Goal: Task Accomplishment & Management: Complete application form

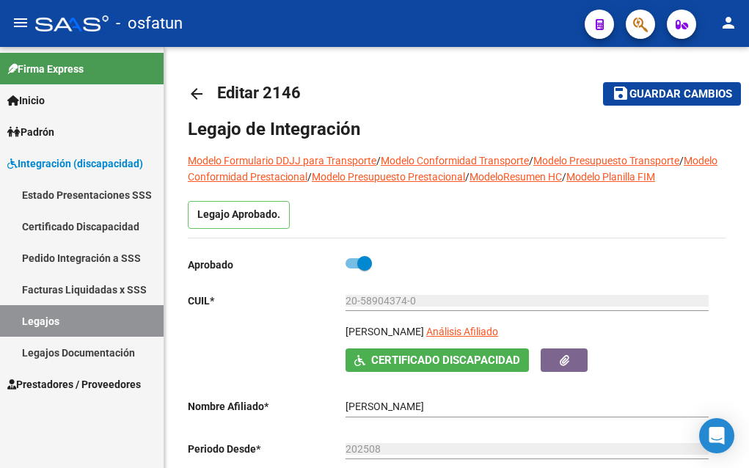
click at [64, 380] on span "Prestadores / Proveedores" at bounding box center [74, 384] width 134 height 16
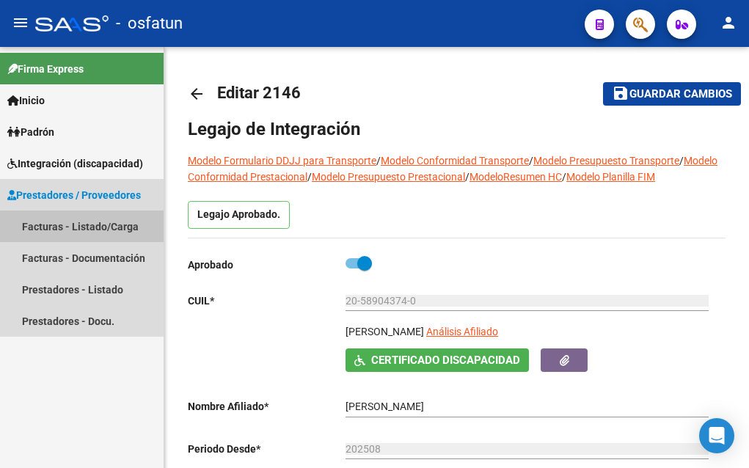
click at [45, 224] on link "Facturas - Listado/Carga" at bounding box center [82, 227] width 164 height 32
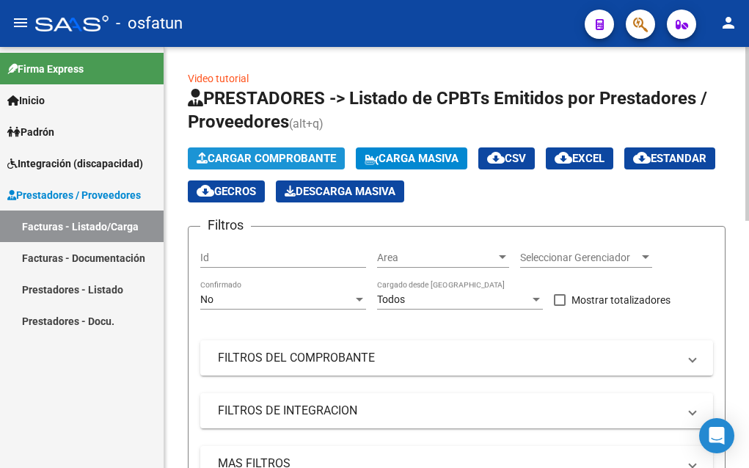
click at [259, 156] on span "Cargar Comprobante" at bounding box center [266, 158] width 139 height 13
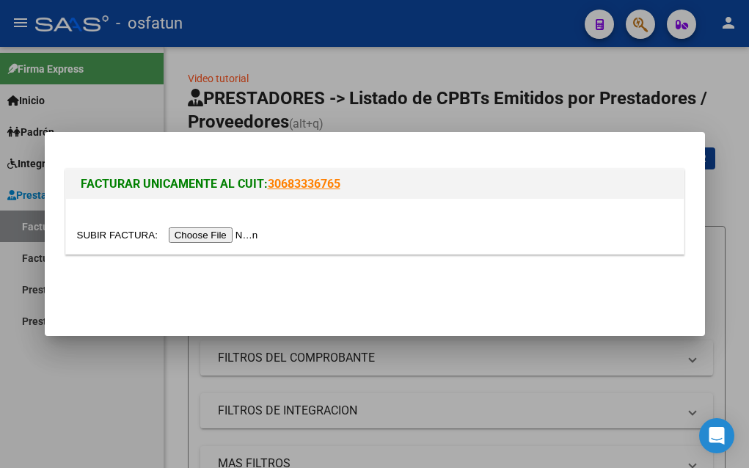
click at [202, 235] on input "file" at bounding box center [170, 234] width 186 height 15
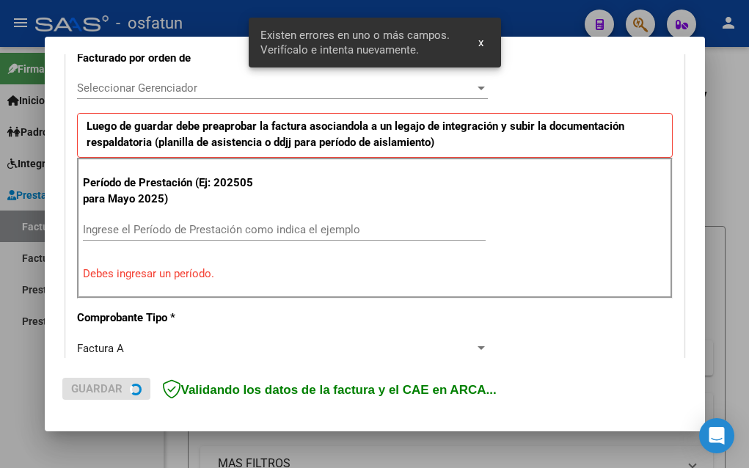
scroll to position [433, 0]
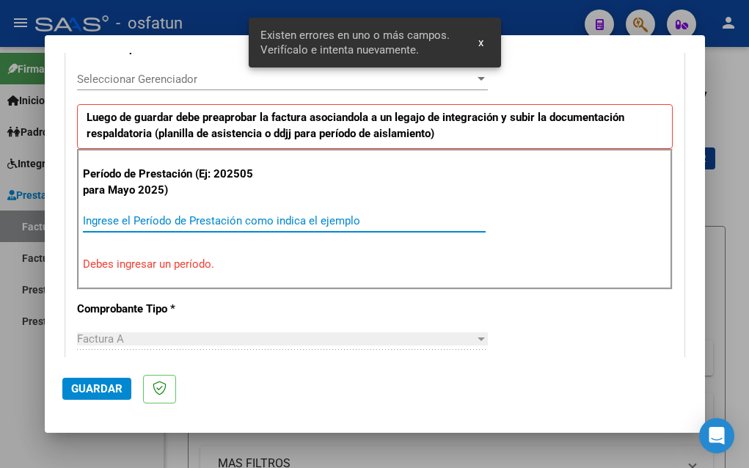
click at [109, 220] on input "Ingrese el Período de Prestación como indica el ejemplo" at bounding box center [284, 220] width 403 height 13
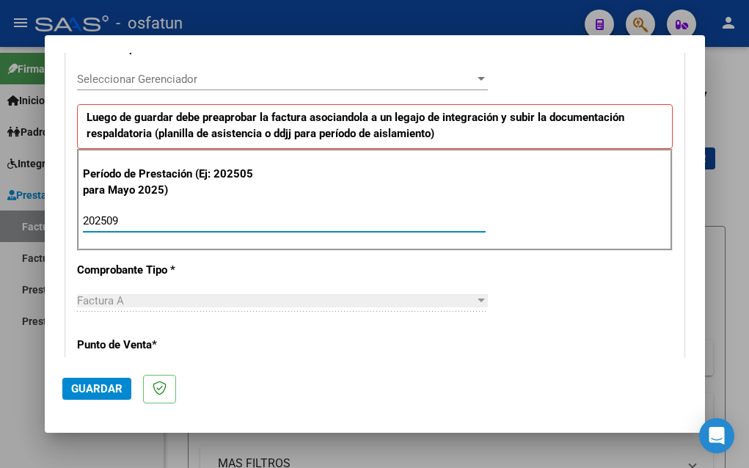
type input "202509"
click at [100, 390] on span "Guardar" at bounding box center [96, 388] width 51 height 13
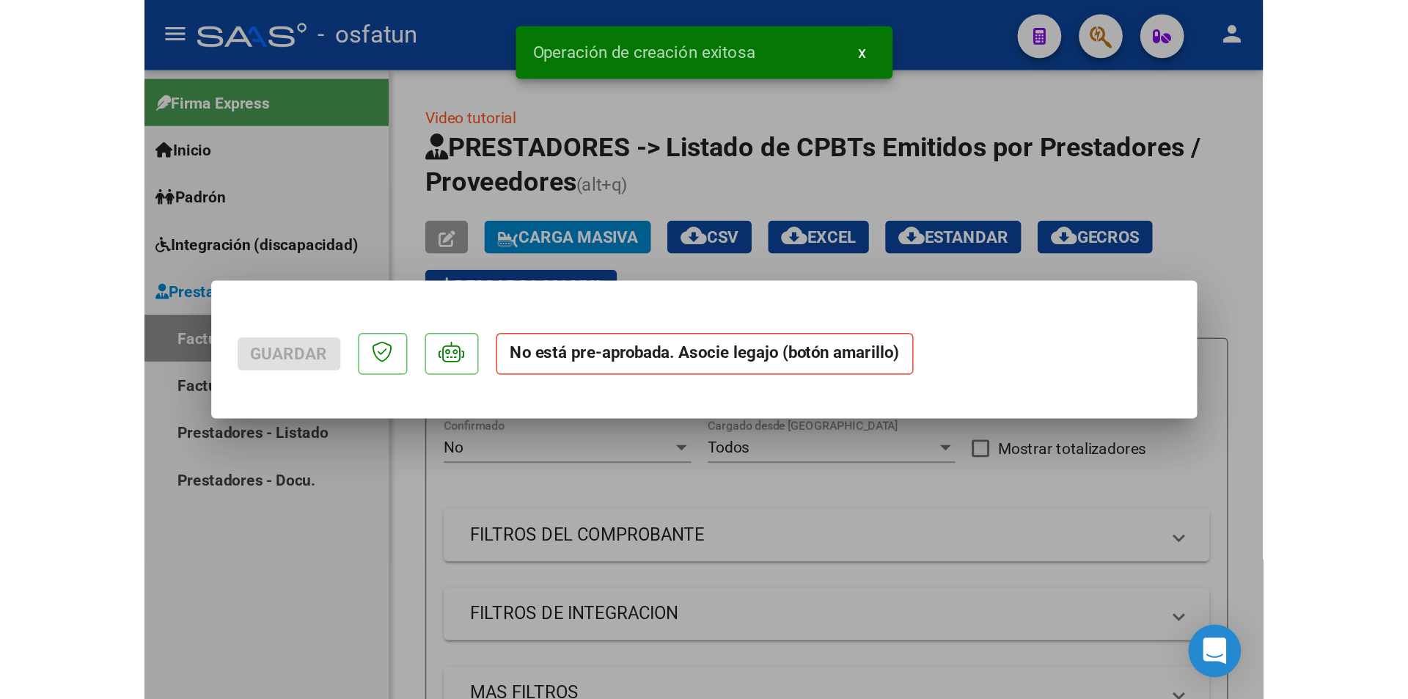
scroll to position [0, 0]
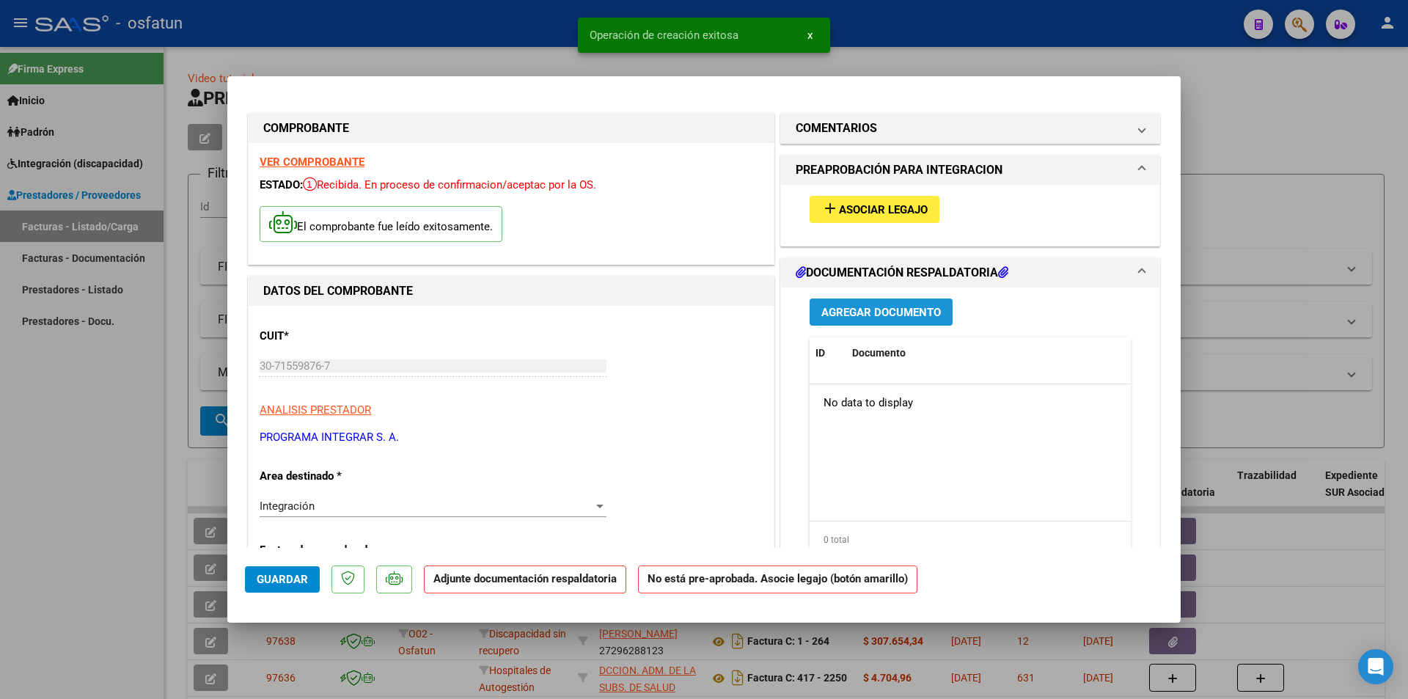
click at [748, 314] on span "Agregar Documento" at bounding box center [882, 312] width 120 height 13
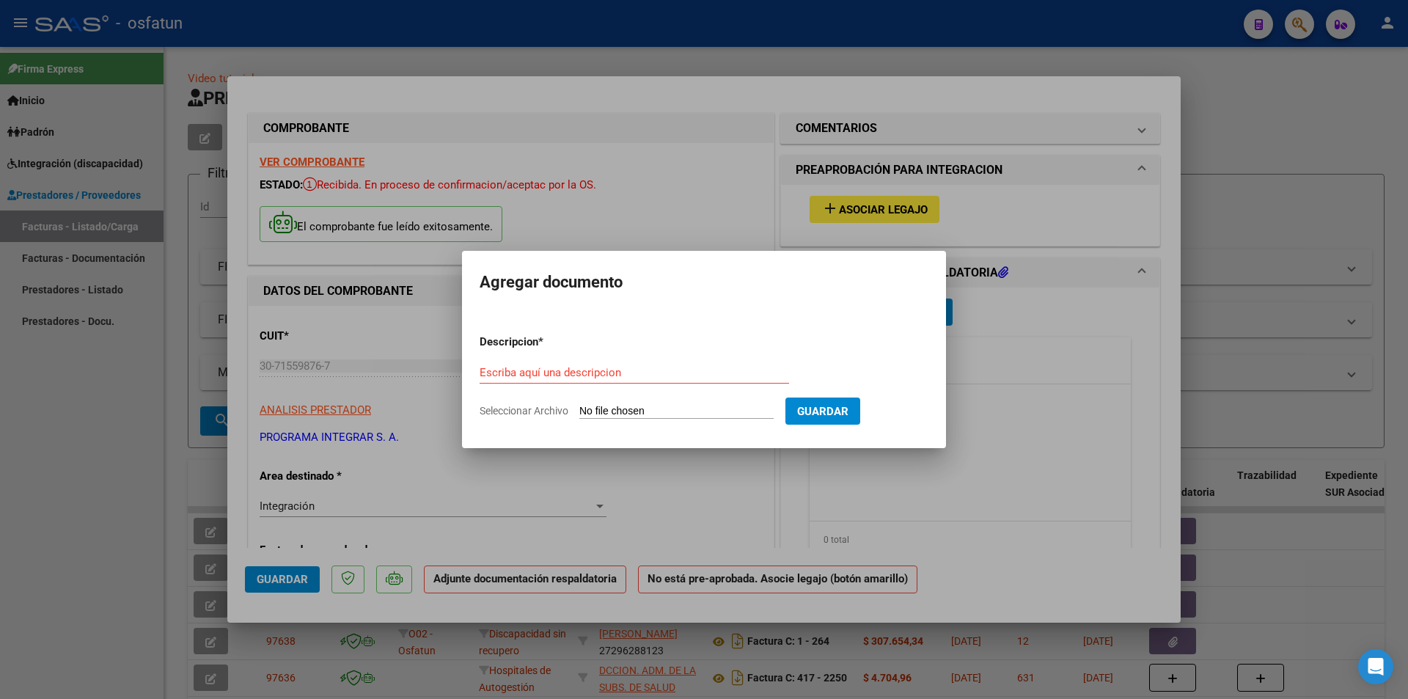
click at [610, 412] on input "Seleccionar Archivo" at bounding box center [676, 412] width 194 height 14
type input "C:\fakepath\asistencia [PERSON_NAME] (6).pdf"
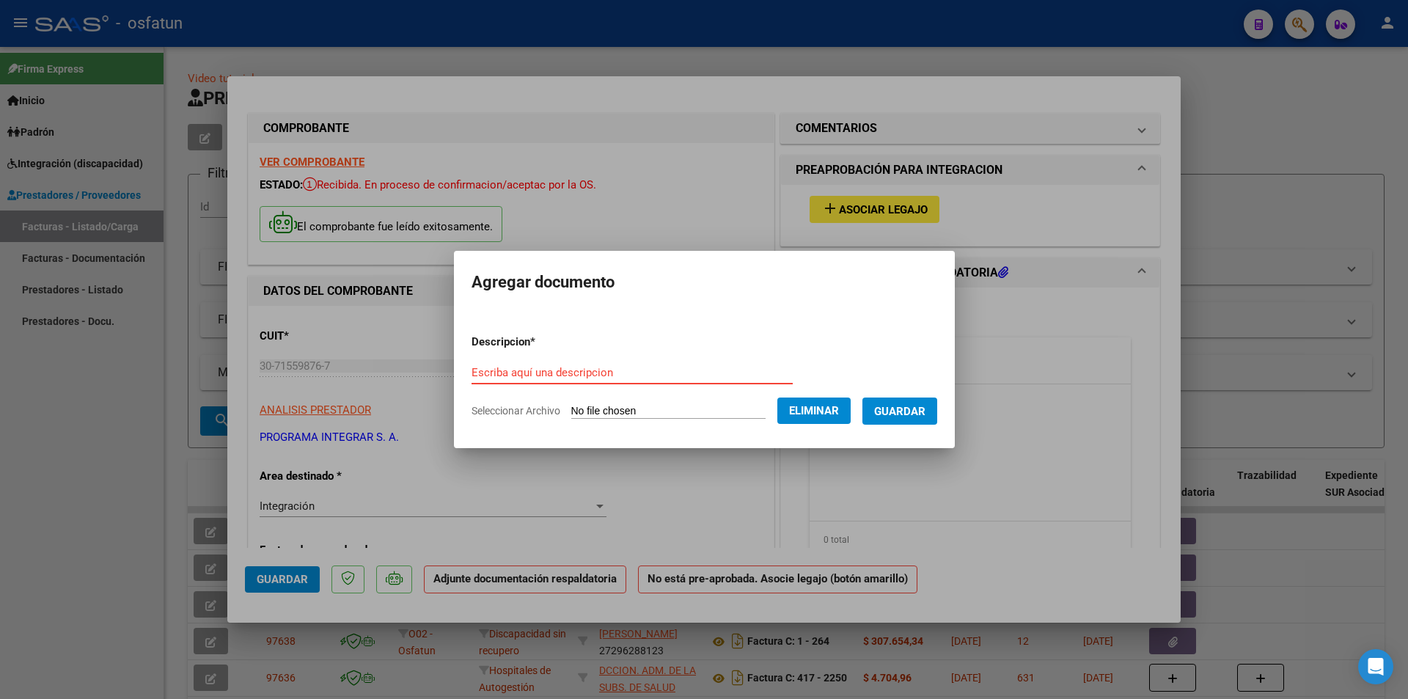
click at [483, 370] on input "Escriba aquí una descripcion" at bounding box center [632, 372] width 321 height 13
type input "Asistencia CET 09 25"
click at [748, 414] on span "Guardar" at bounding box center [899, 411] width 51 height 13
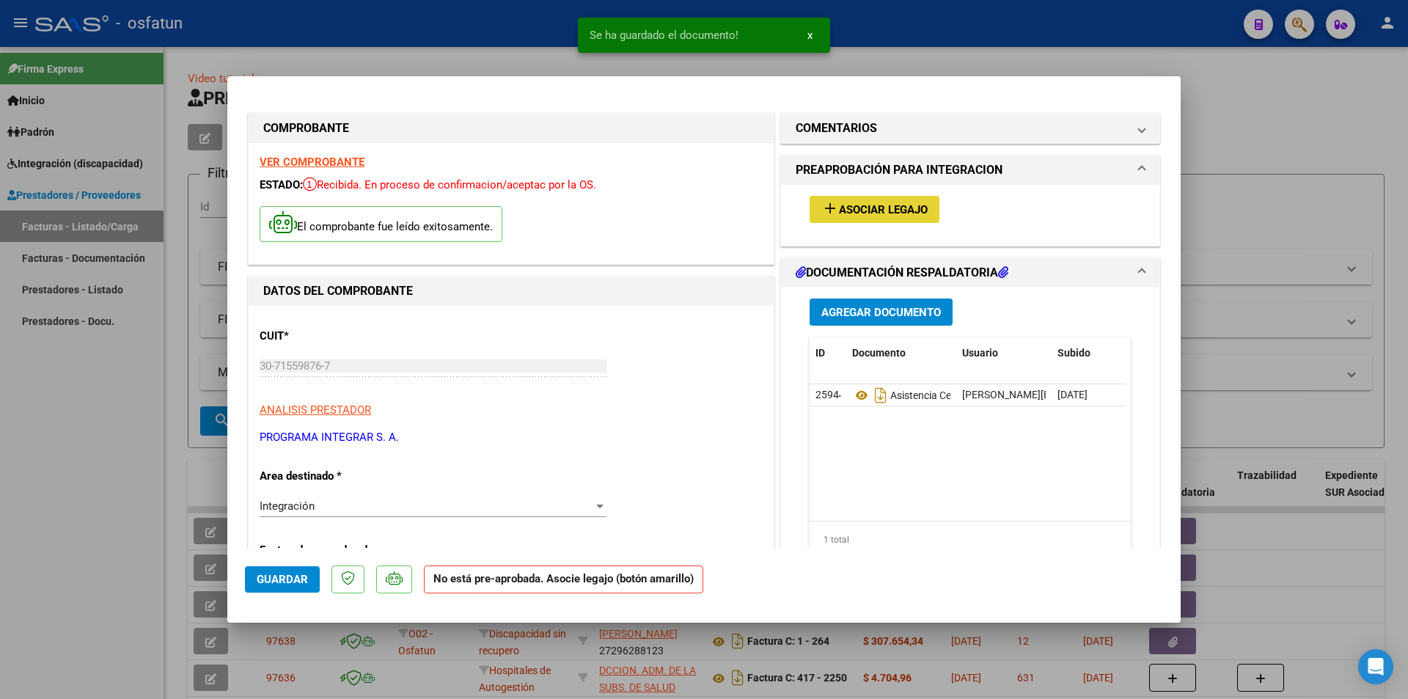
click at [748, 213] on span "Asociar Legajo" at bounding box center [883, 209] width 89 height 13
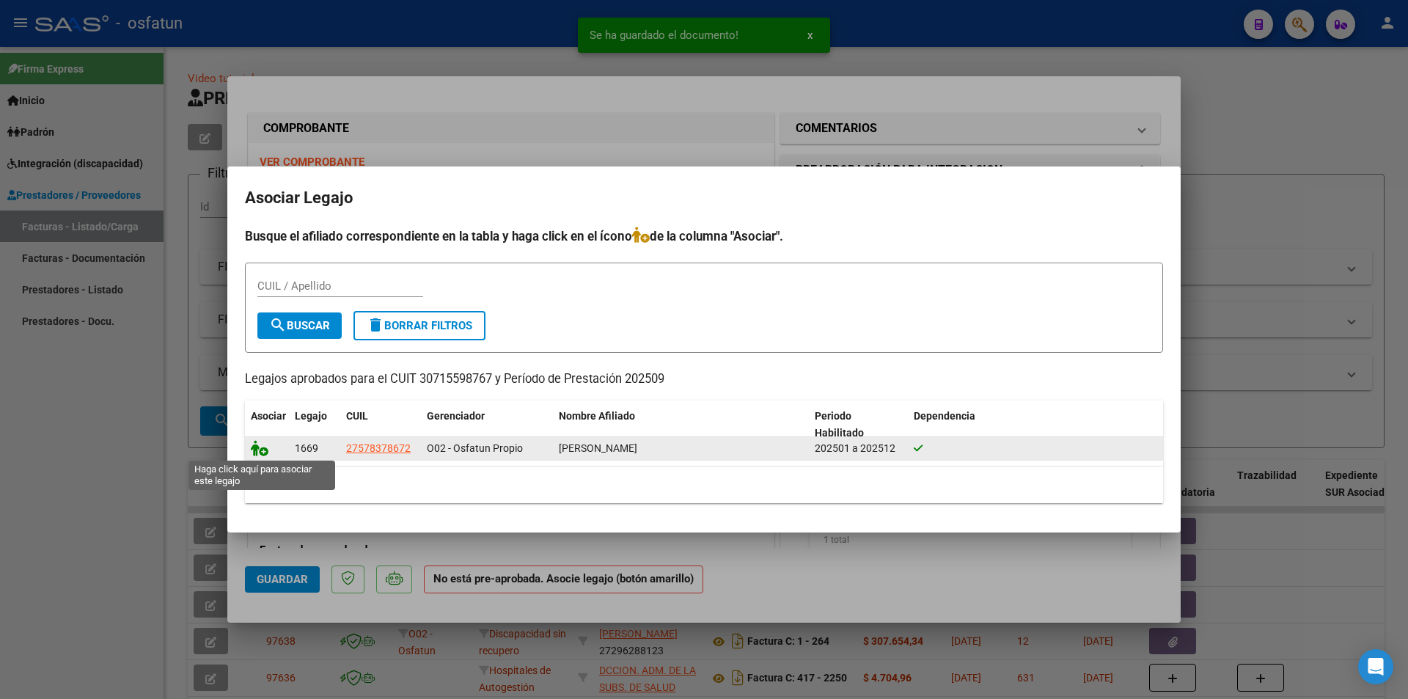
click at [263, 452] on icon at bounding box center [260, 448] width 18 height 16
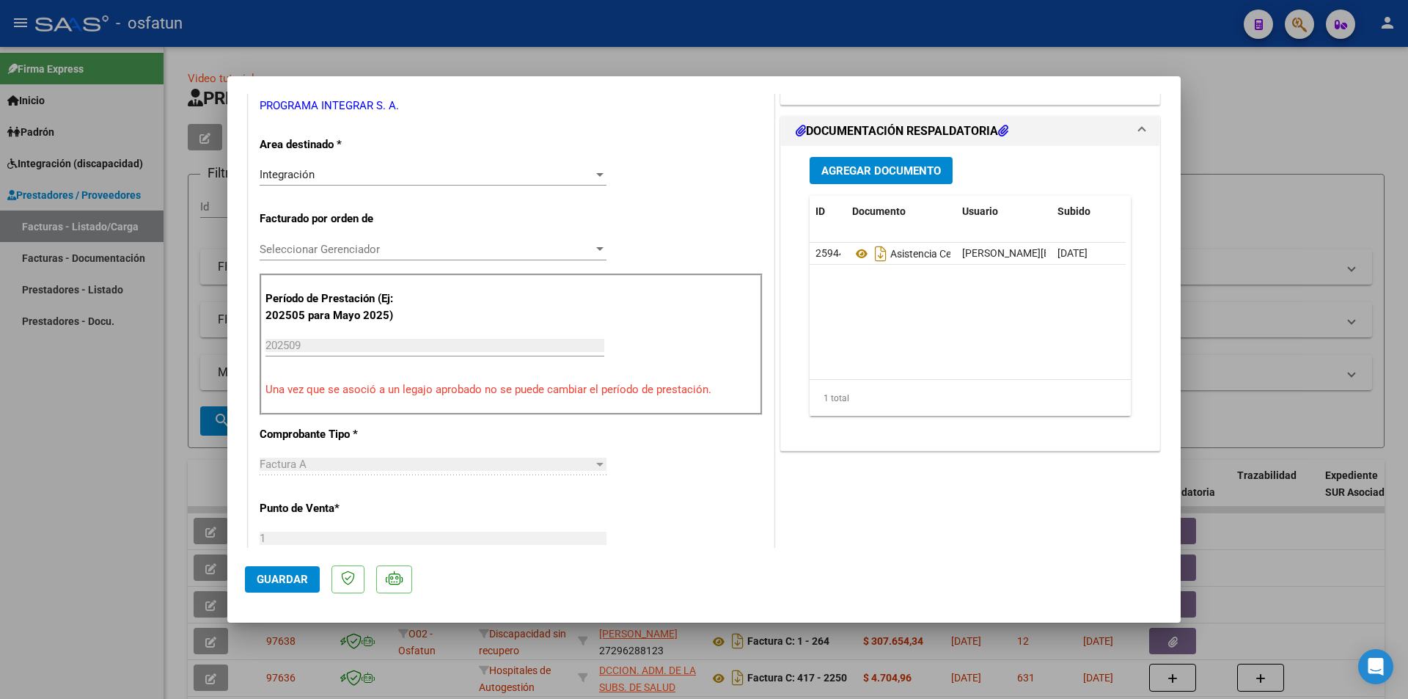
scroll to position [367, 0]
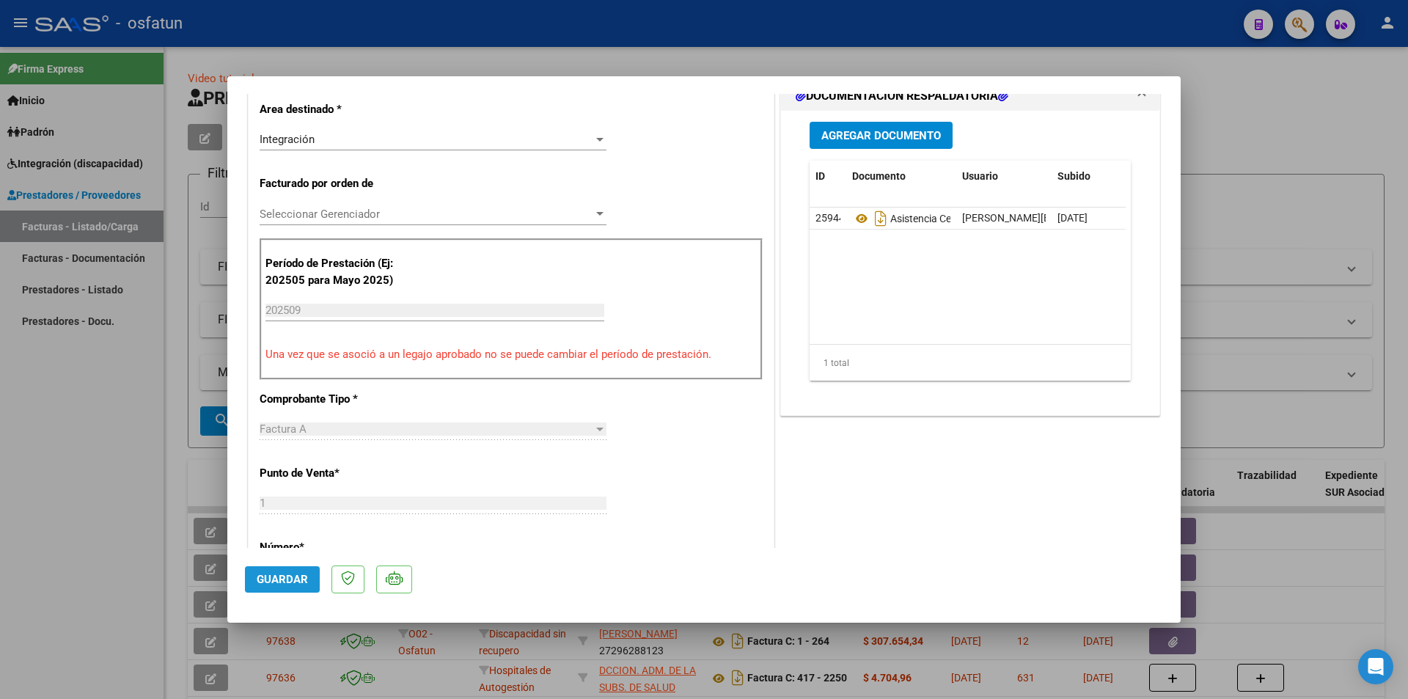
click at [279, 467] on span "Guardar" at bounding box center [282, 579] width 51 height 13
click at [2, 467] on div at bounding box center [704, 349] width 1408 height 699
type input "$ 0,00"
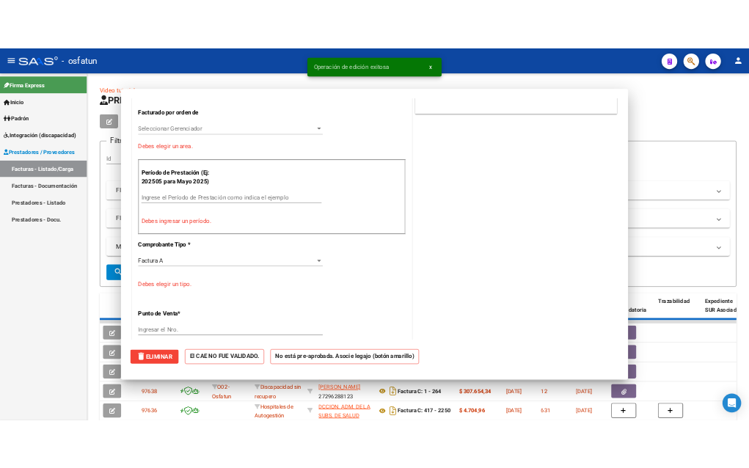
scroll to position [304, 0]
